Goal: Information Seeking & Learning: Learn about a topic

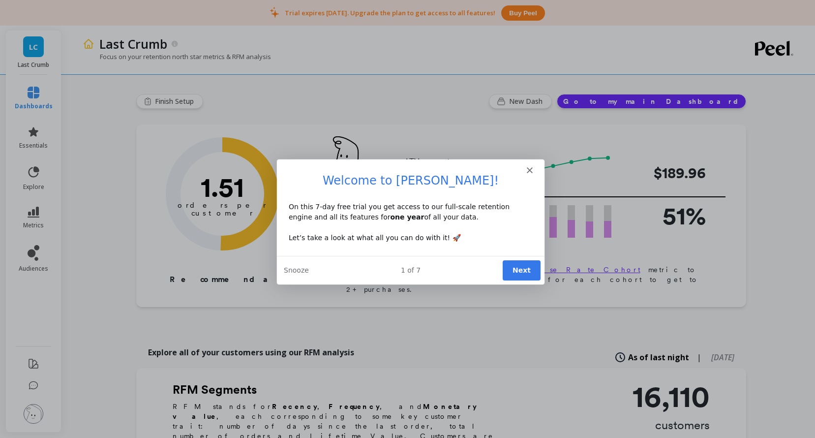
click at [533, 159] on div "Intercom messenger" at bounding box center [410, 166] width 268 height 14
click at [532, 166] on div "Intercom messenger" at bounding box center [410, 166] width 268 height 14
click at [528, 169] on polygon "Close" at bounding box center [529, 170] width 6 height 6
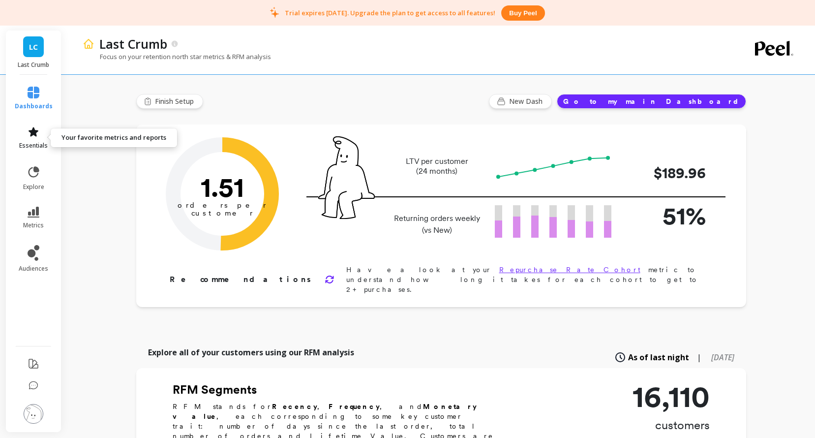
click at [39, 133] on link "essentials" at bounding box center [34, 138] width 38 height 24
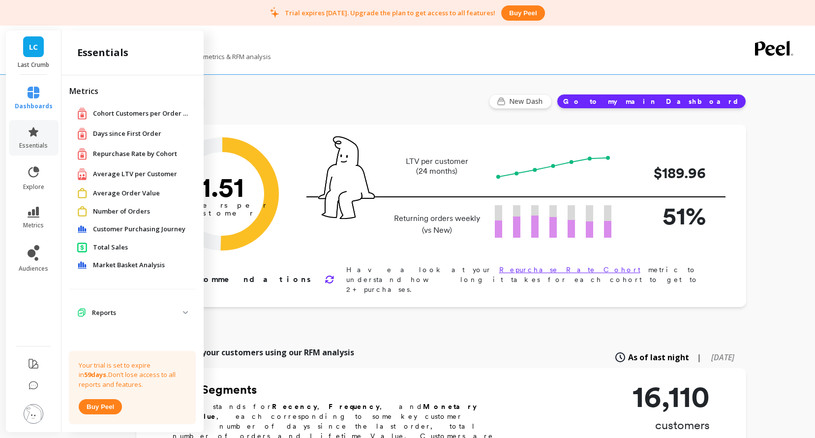
click at [101, 137] on span "Days since First Order" at bounding box center [127, 134] width 68 height 10
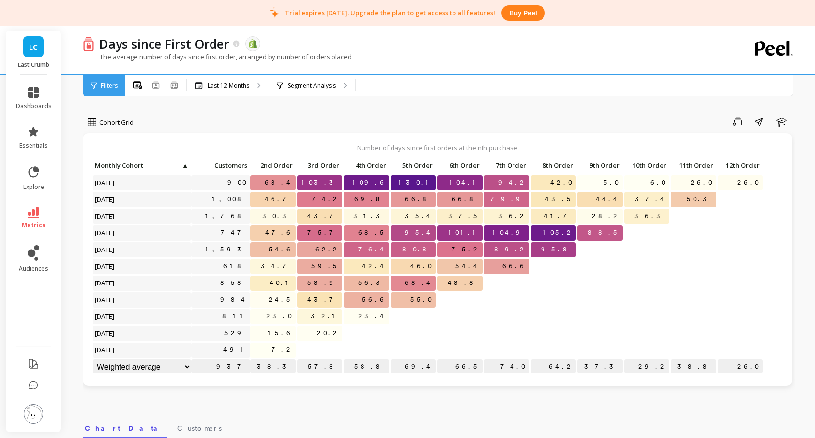
click at [34, 219] on link "metrics" at bounding box center [34, 218] width 36 height 23
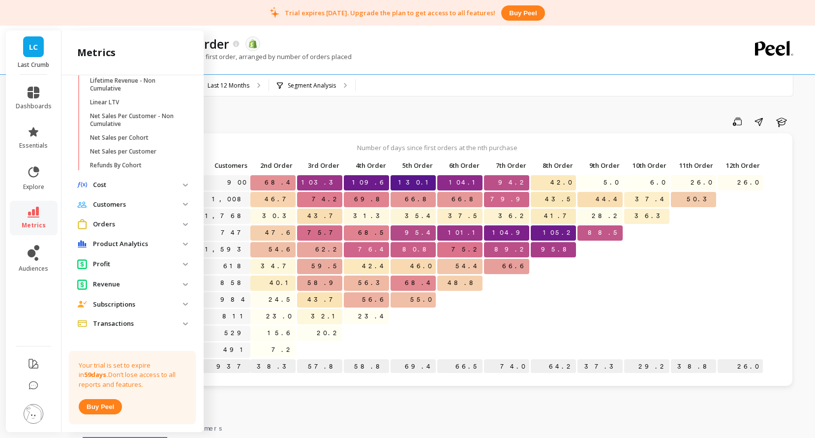
scroll to position [310, 0]
click at [156, 224] on p "Orders" at bounding box center [138, 223] width 90 height 10
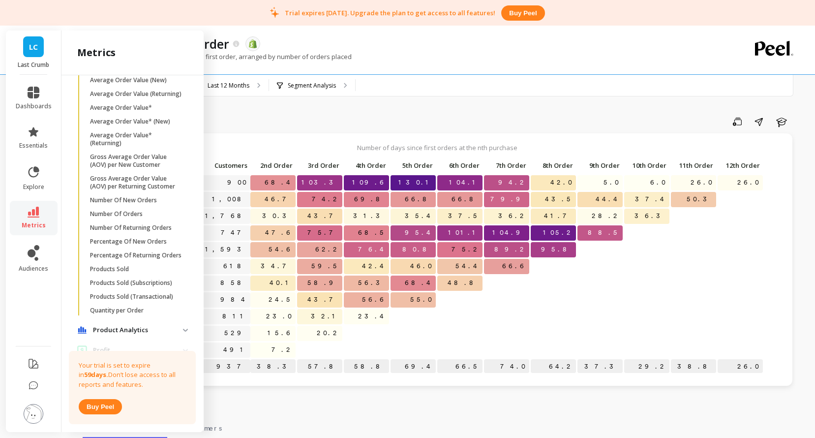
scroll to position [554, 0]
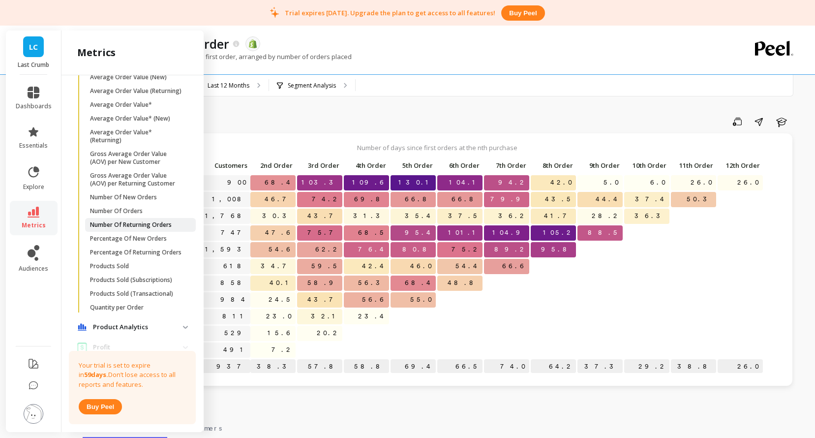
click at [152, 224] on p "Number Of Returning Orders" at bounding box center [131, 225] width 82 height 8
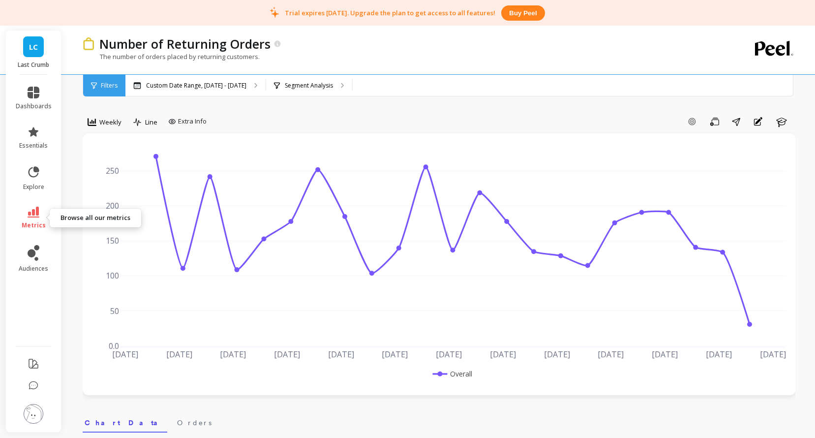
click at [35, 215] on icon at bounding box center [34, 212] width 12 height 11
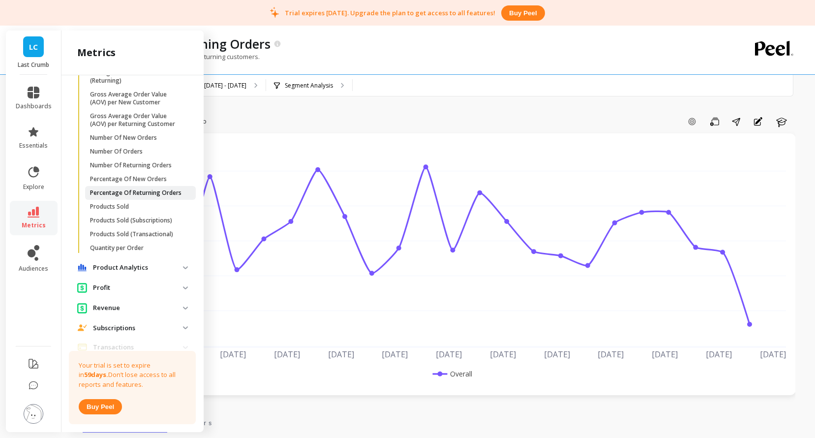
scroll to position [615, 0]
click at [128, 190] on p "Percentage Of Returning Orders" at bounding box center [136, 191] width 92 height 8
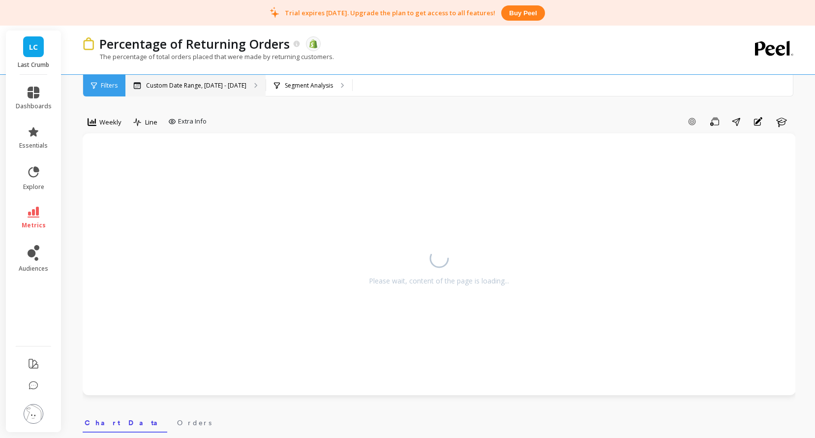
click at [179, 82] on p "Custom Date Range, [DATE] - [DATE]" at bounding box center [196, 86] width 100 height 8
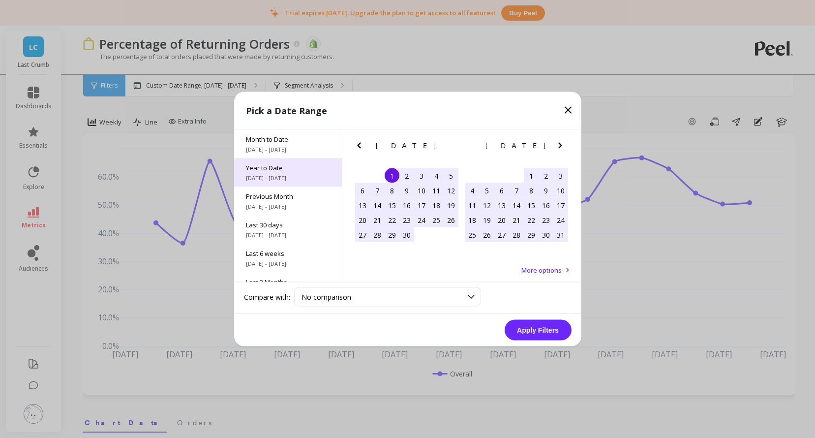
click at [264, 174] on span "[DATE] - [DATE]" at bounding box center [288, 178] width 84 height 8
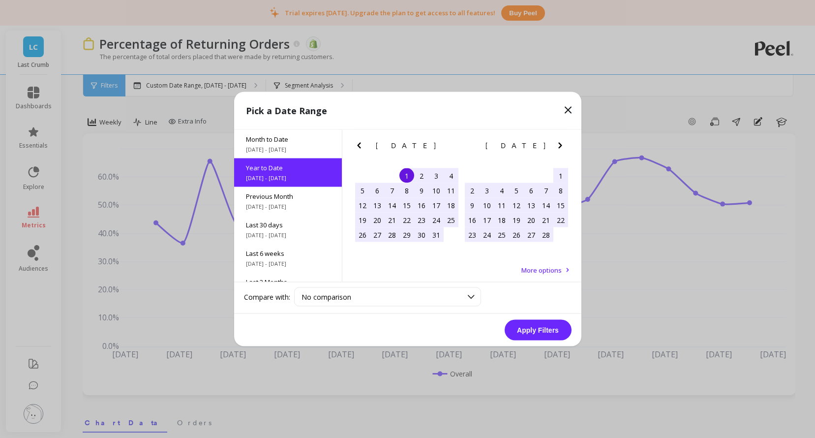
click at [527, 332] on button "Apply Filters" at bounding box center [538, 330] width 67 height 21
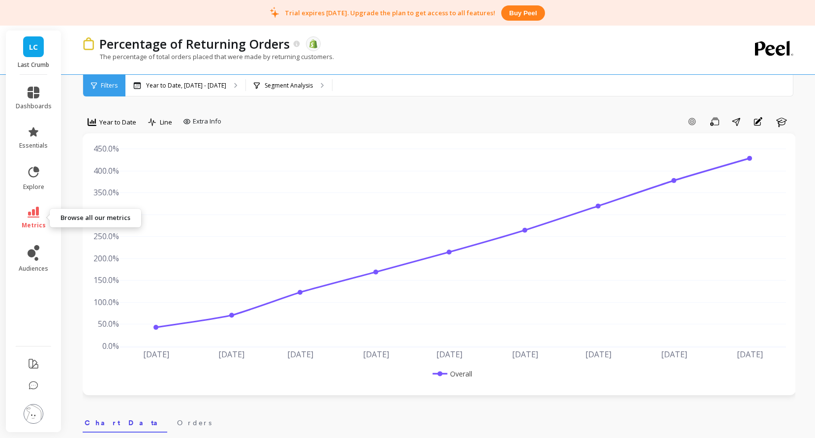
click at [35, 209] on icon at bounding box center [34, 212] width 12 height 11
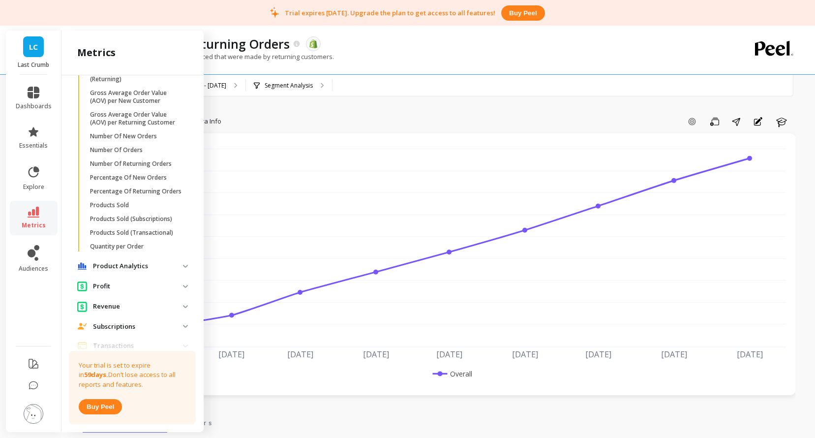
scroll to position [646, 0]
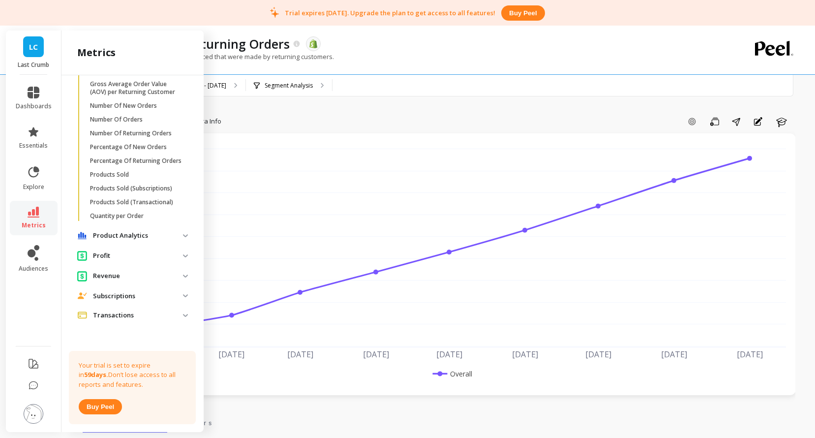
click at [136, 297] on p "Subscriptions" at bounding box center [138, 296] width 90 height 10
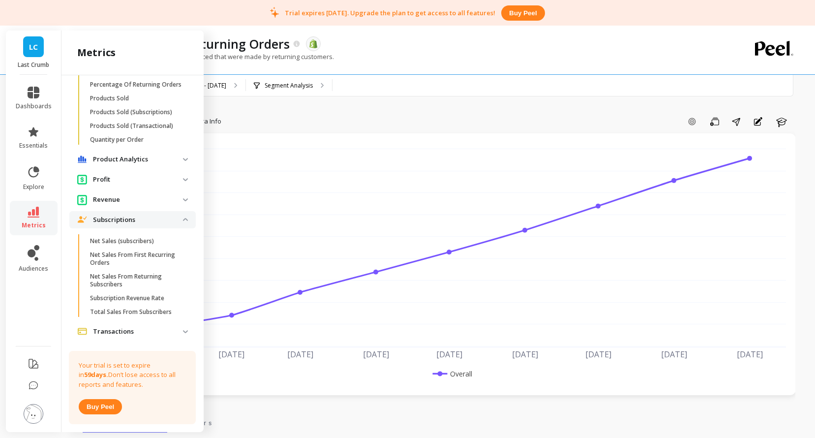
scroll to position [730, 0]
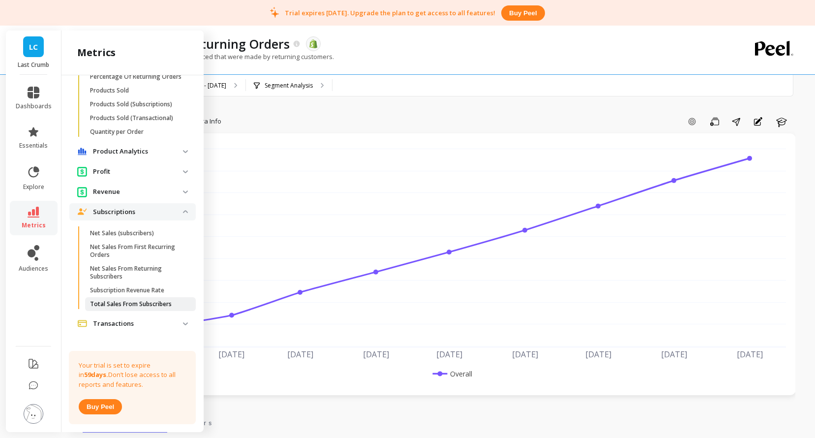
click at [139, 303] on p "Total Sales From Subscribers" at bounding box center [131, 304] width 82 height 8
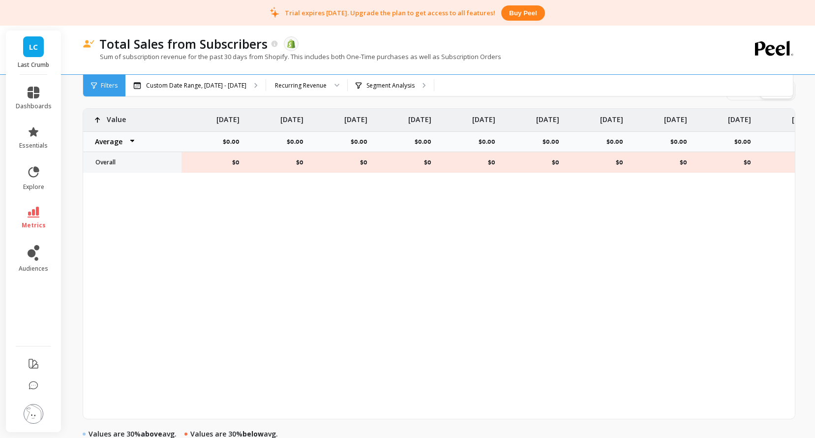
scroll to position [416, 0]
